Goal: Find specific page/section: Find specific page/section

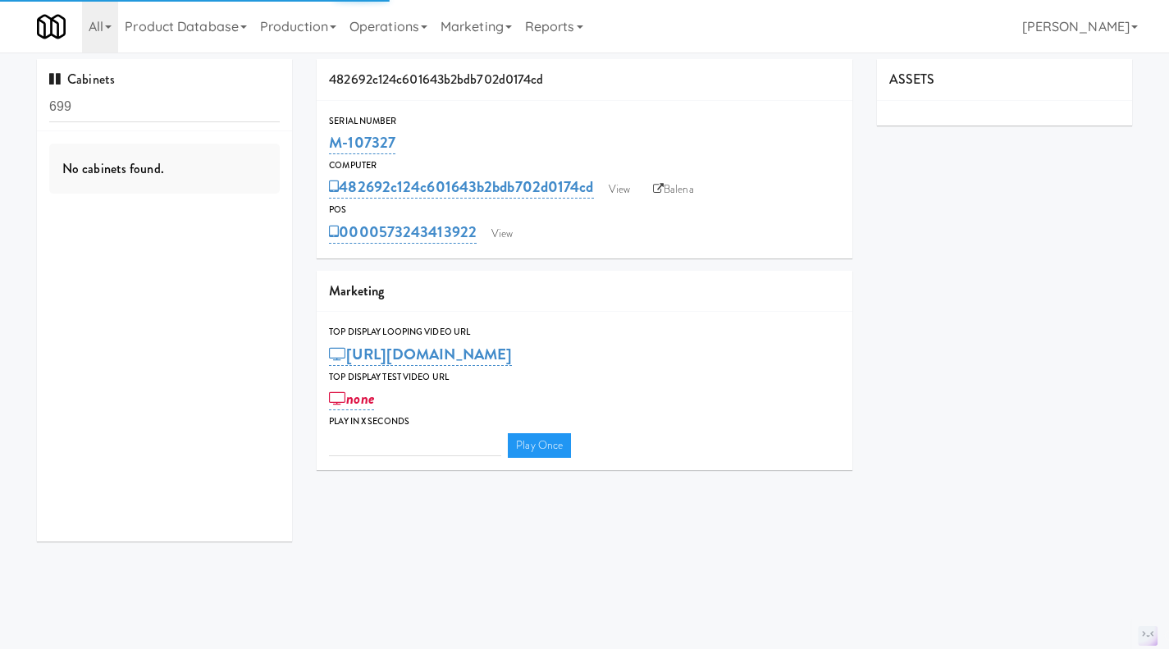
type input "3"
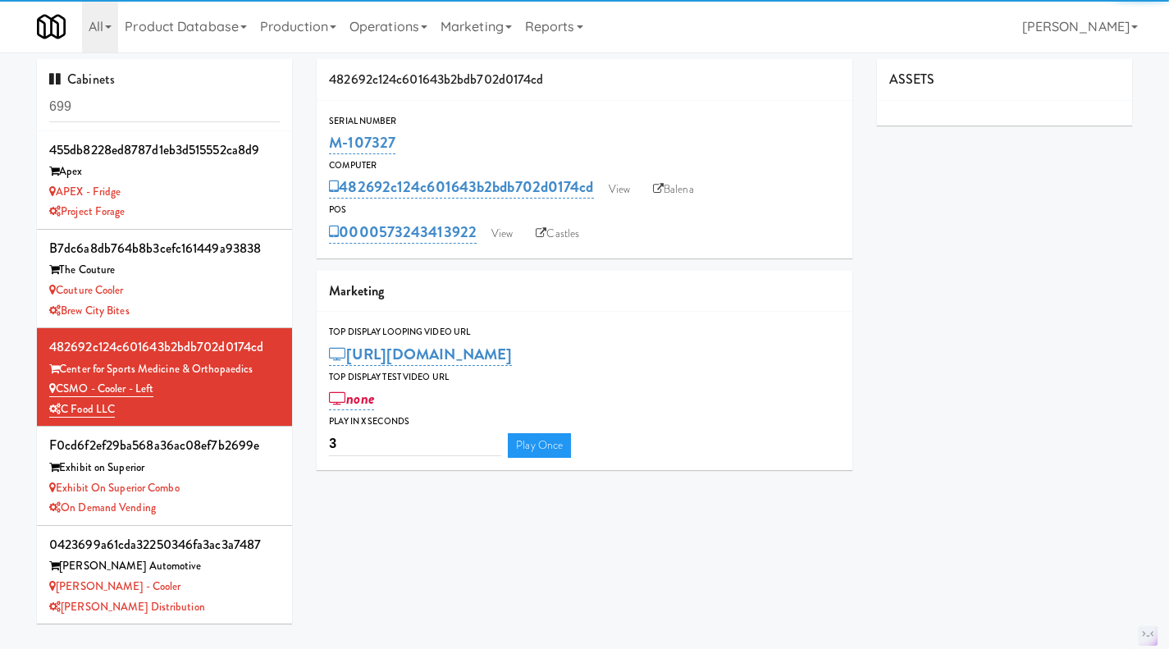
click at [382, 32] on link "Operations" at bounding box center [388, 26] width 91 height 53
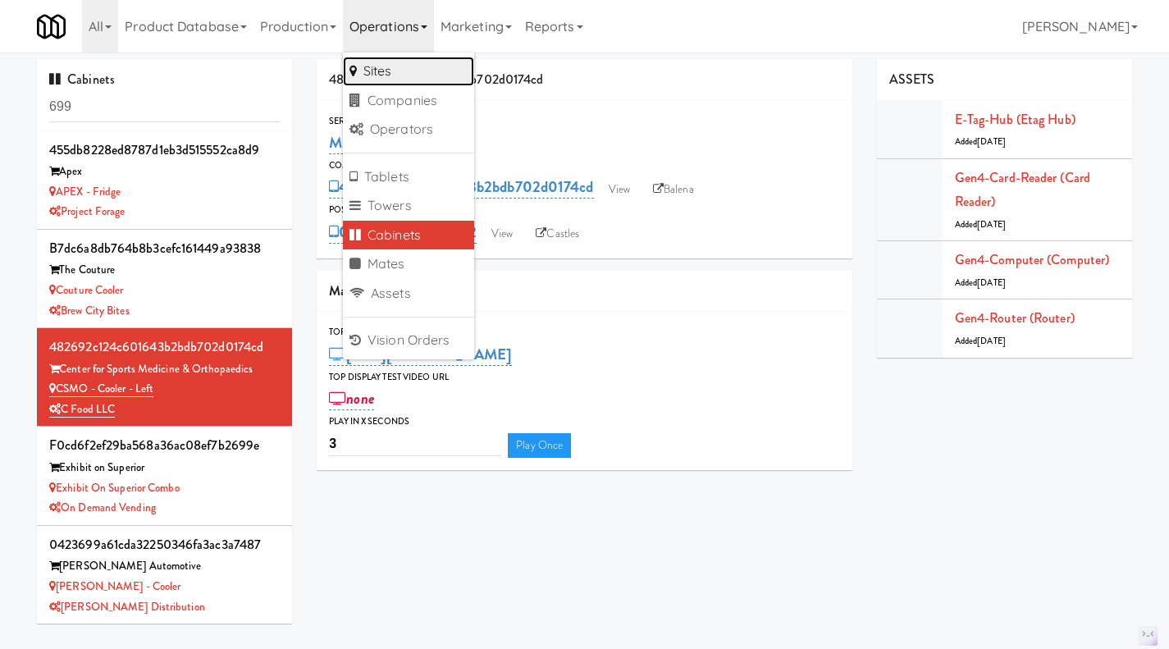
click at [401, 72] on link "Sites" at bounding box center [408, 72] width 131 height 30
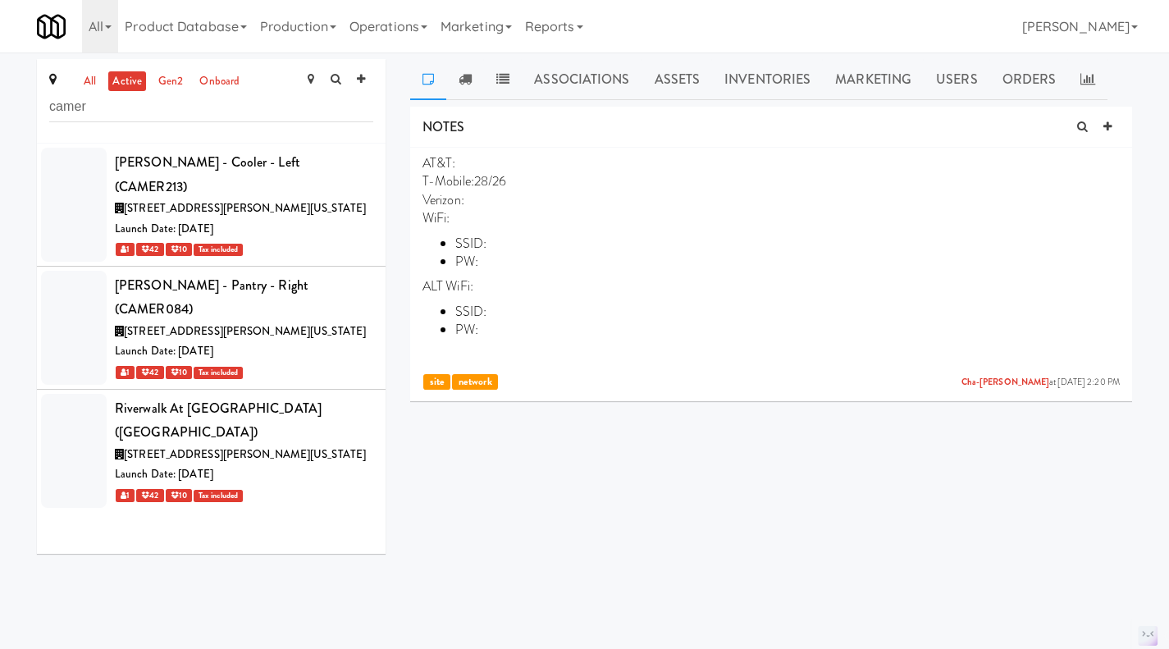
type input "camer"
click at [382, 29] on link "Operations" at bounding box center [388, 26] width 91 height 53
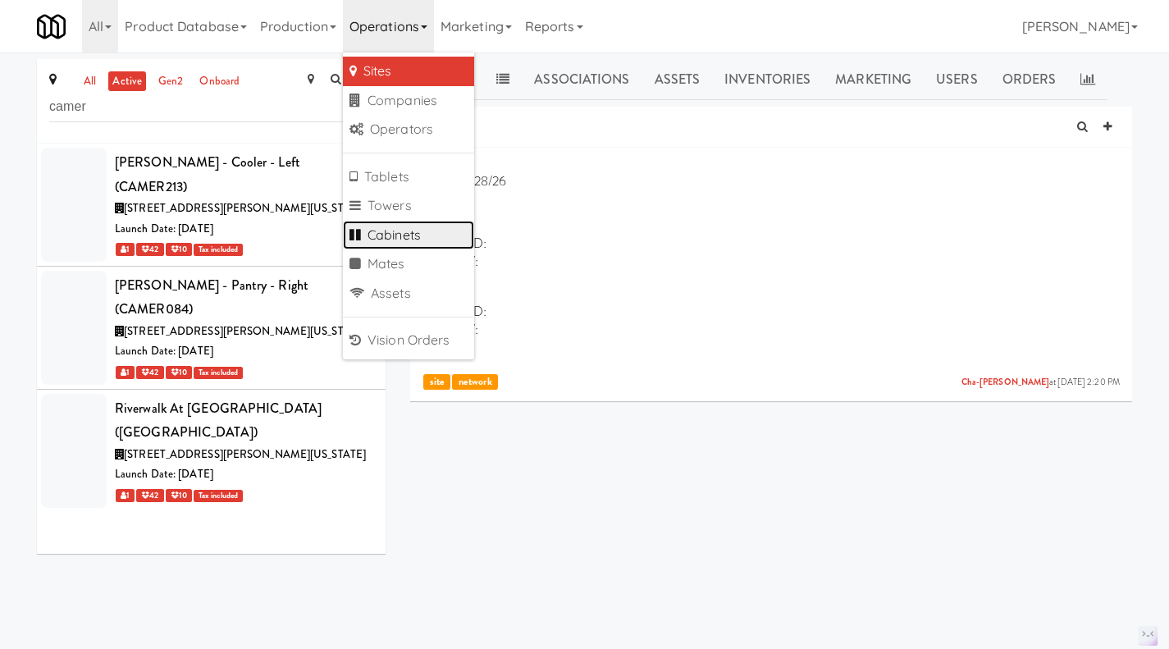
click at [426, 226] on link "Cabinets" at bounding box center [408, 236] width 131 height 30
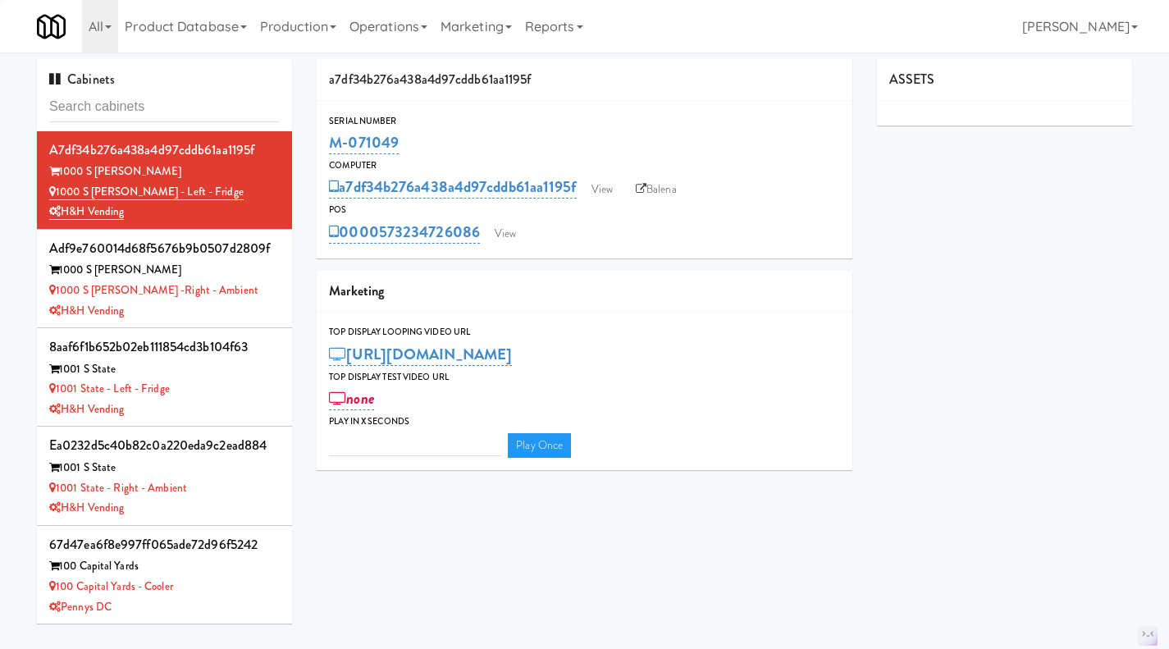
type input "3"
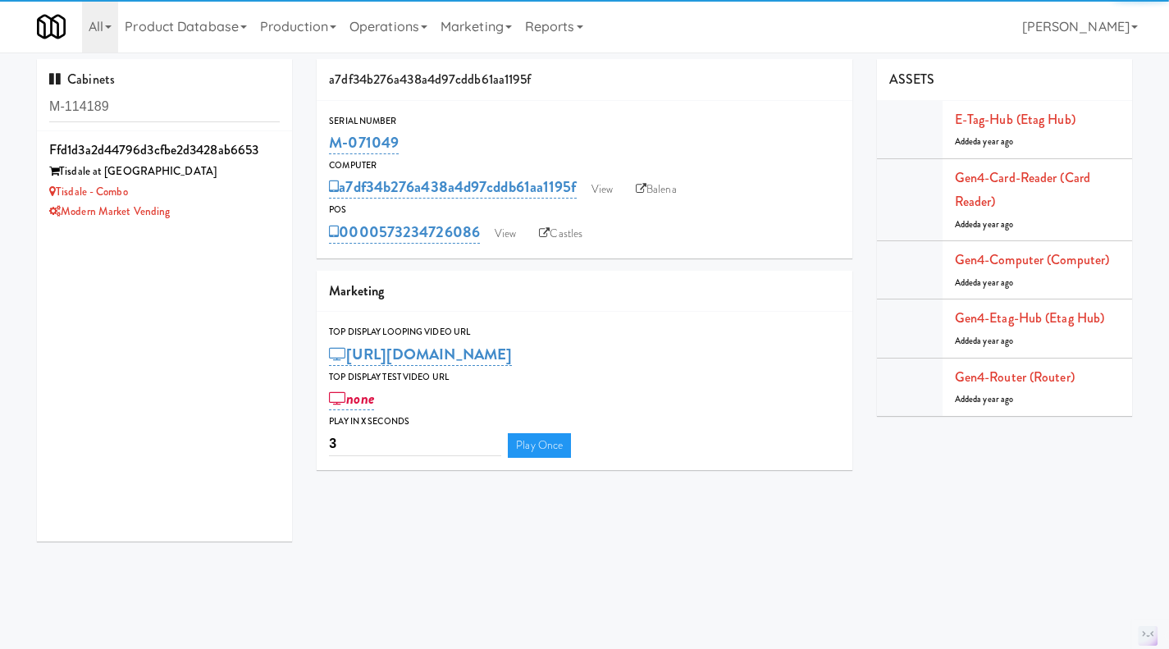
type input "M-114189"
click at [240, 204] on div "Modern Market Vending" at bounding box center [164, 212] width 231 height 21
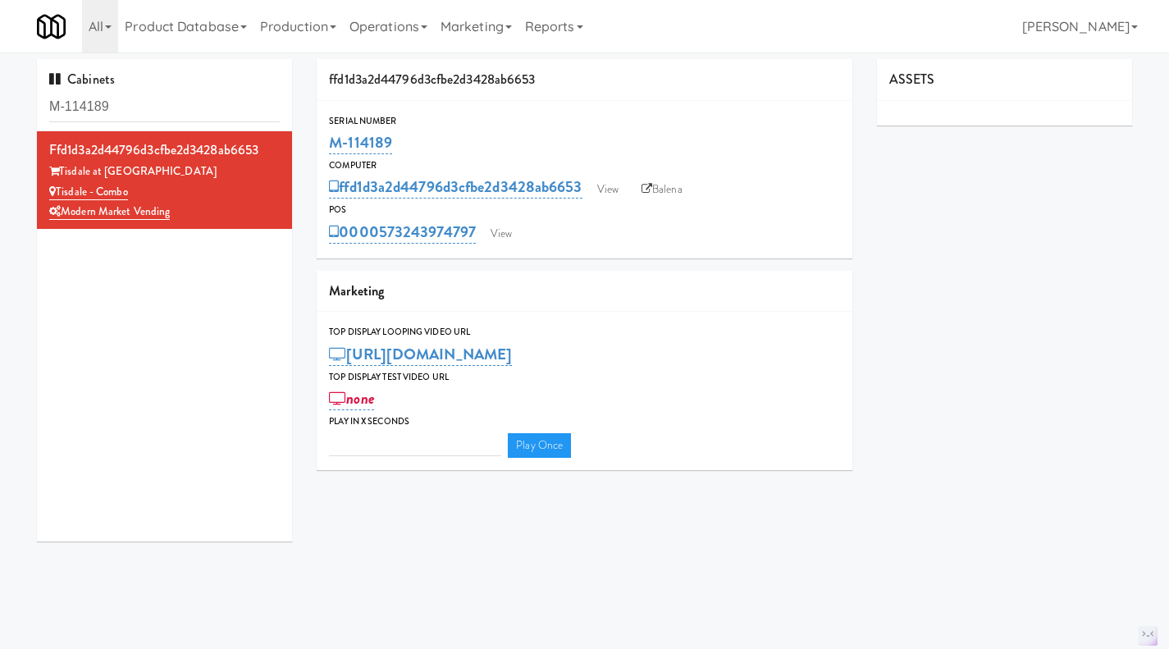
type input "3"
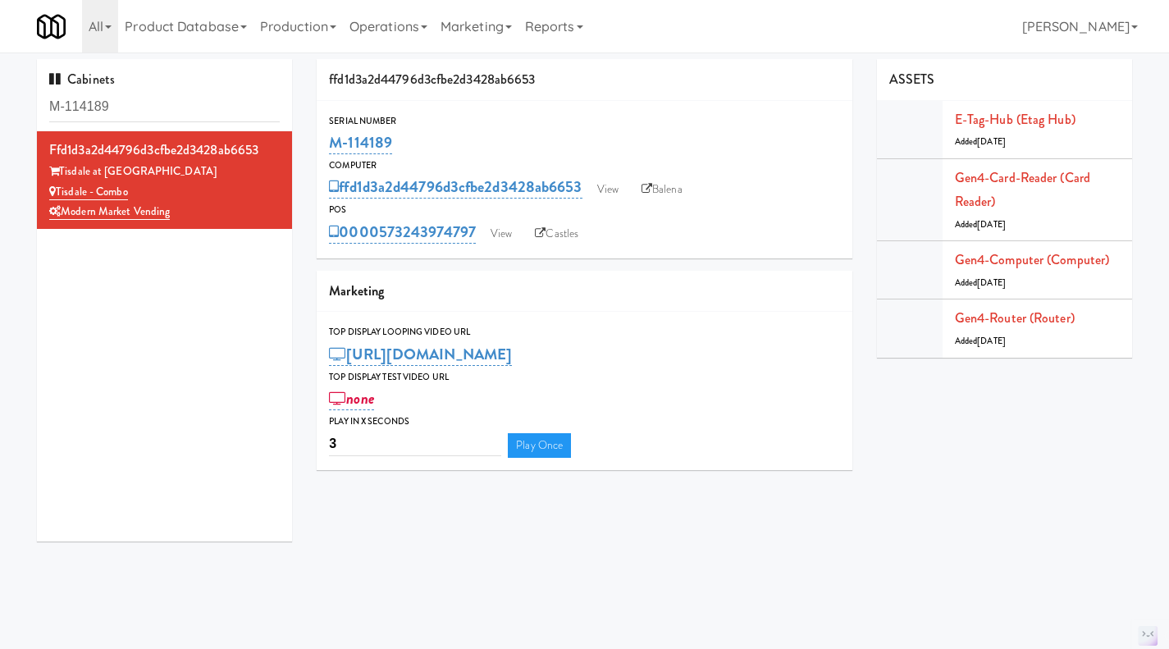
click at [674, 199] on link "Balena" at bounding box center [661, 189] width 57 height 25
click at [501, 235] on link "View" at bounding box center [501, 234] width 38 height 25
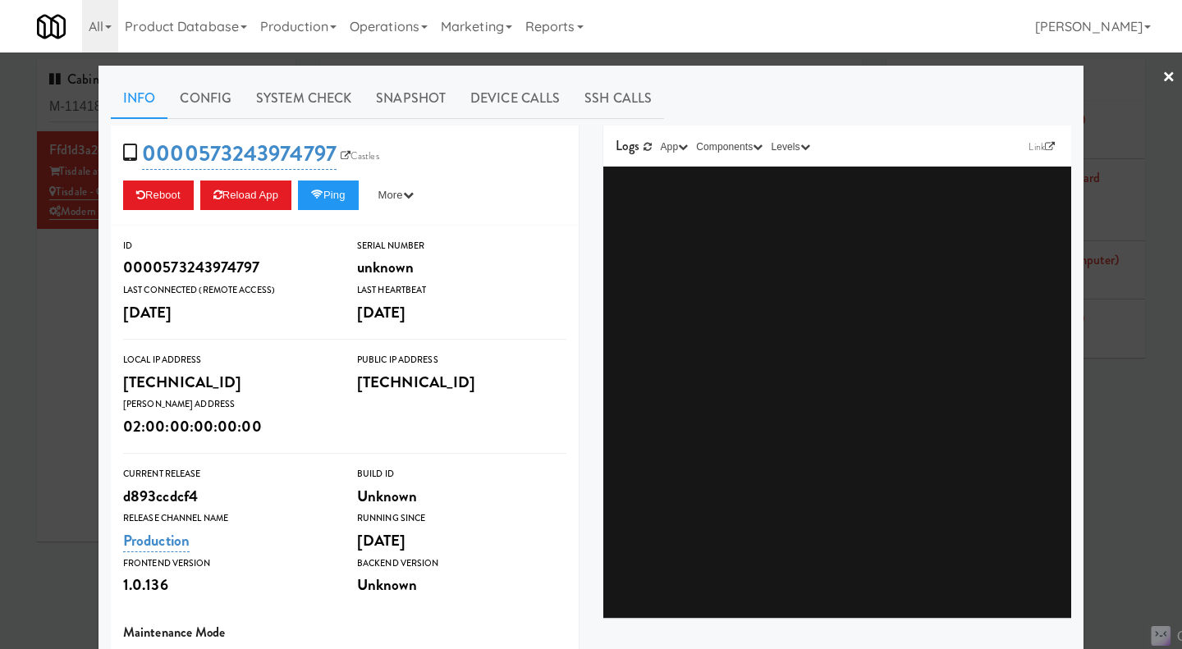
click at [64, 312] on div at bounding box center [591, 324] width 1182 height 649
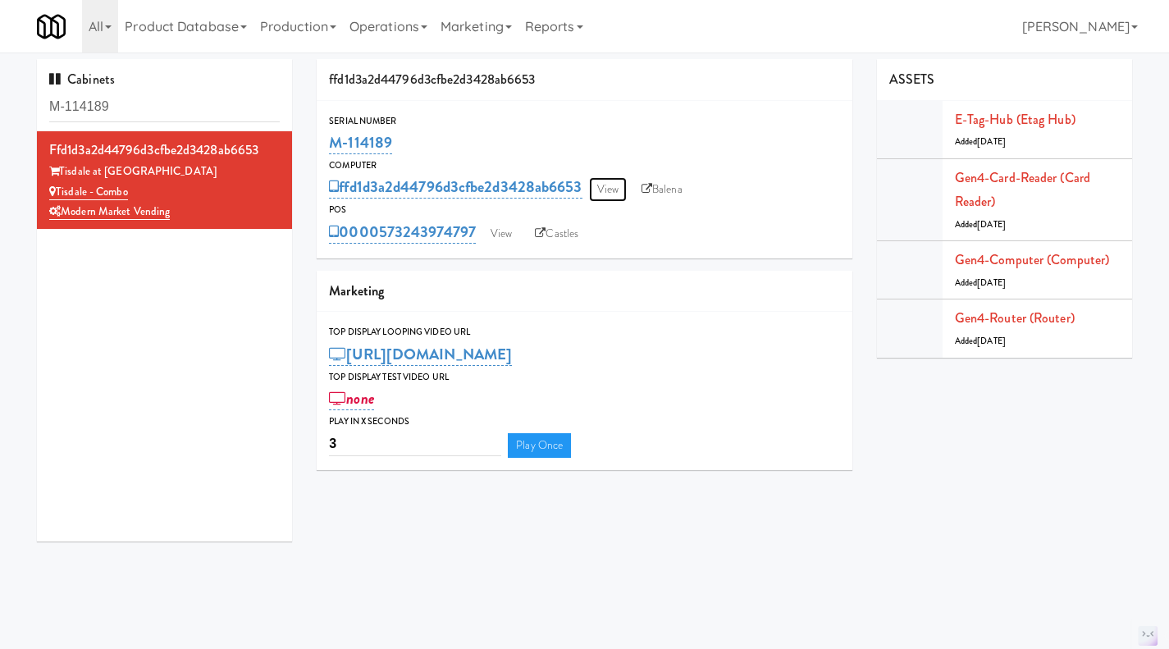
click at [610, 185] on link "View" at bounding box center [608, 189] width 38 height 25
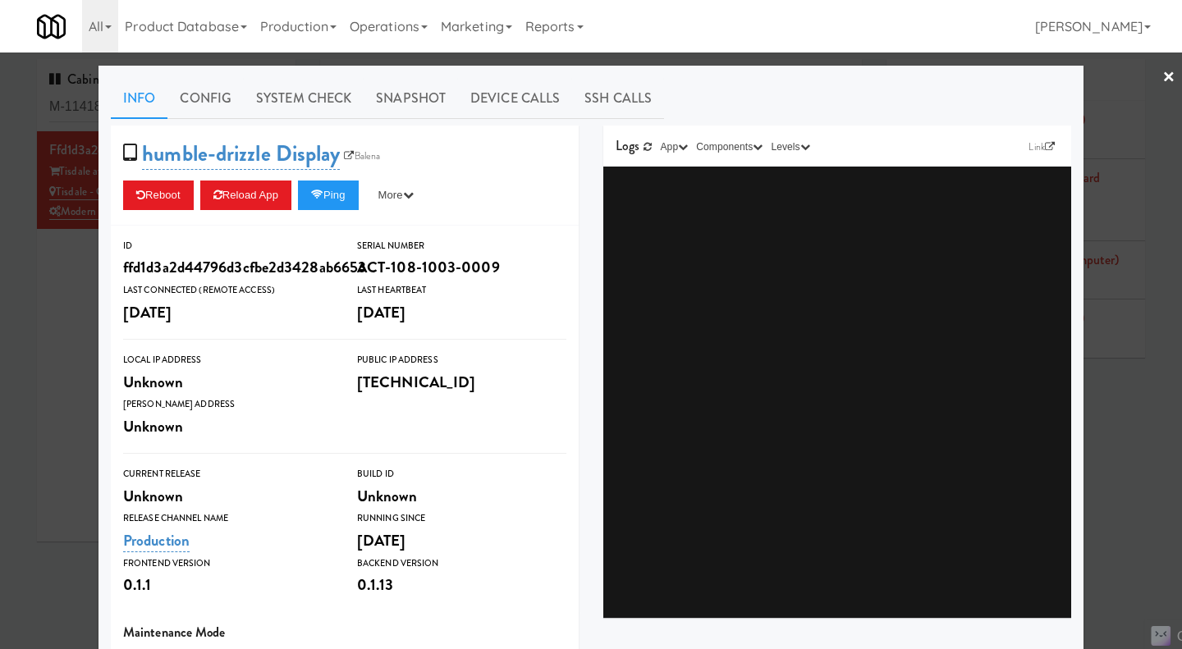
click at [87, 287] on div at bounding box center [591, 324] width 1182 height 649
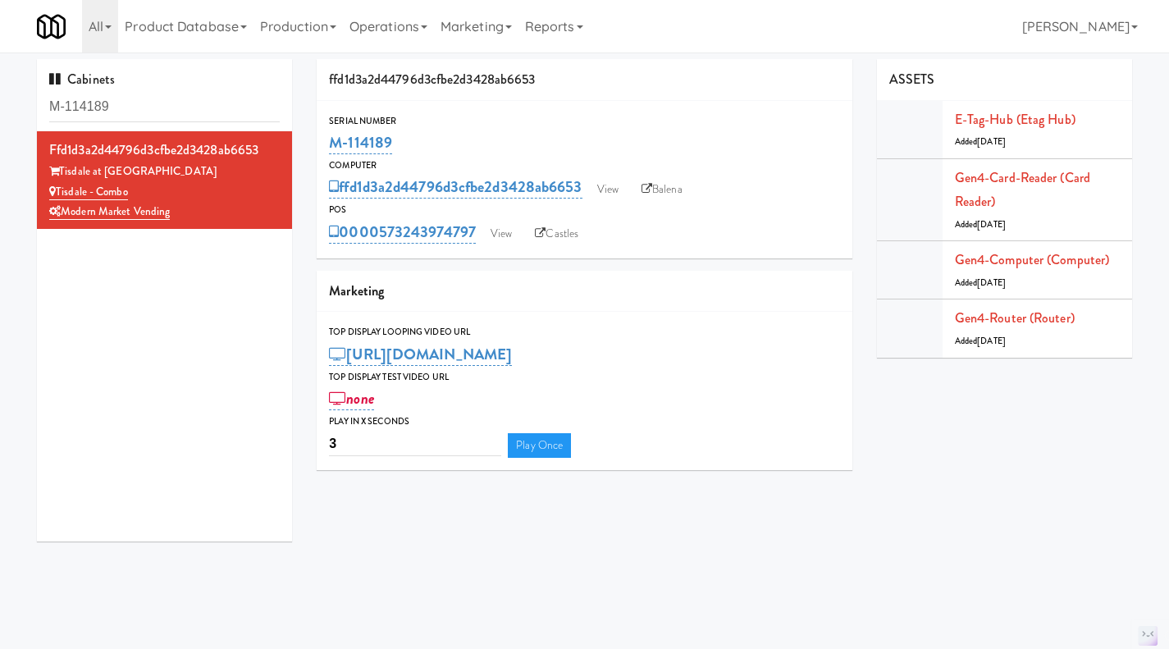
drag, startPoint x: 415, startPoint y: 134, endPoint x: 333, endPoint y: 139, distance: 82.2
click at [333, 139] on div "M-114189" at bounding box center [584, 143] width 511 height 28
copy link "M-114189"
click at [459, 141] on div "M-114189" at bounding box center [584, 143] width 511 height 28
drag, startPoint x: 409, startPoint y: 141, endPoint x: 318, endPoint y: 143, distance: 91.9
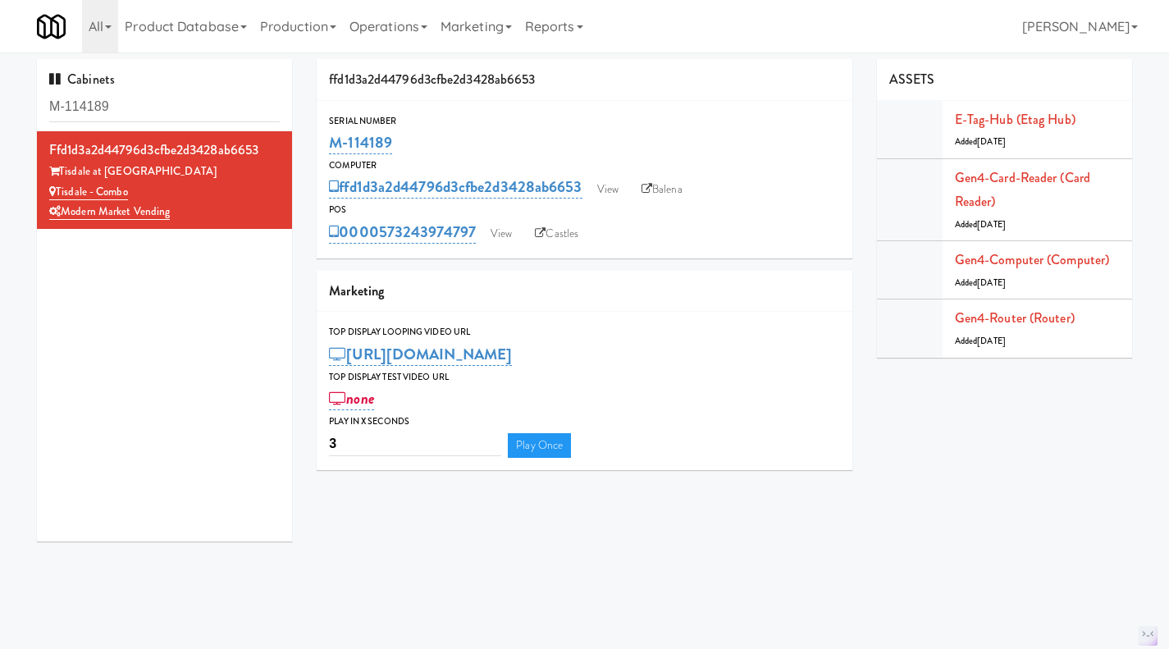
click at [318, 143] on div "Serial Number M-114189" at bounding box center [585, 135] width 536 height 44
copy link "M-114189"
